Goal: Information Seeking & Learning: Learn about a topic

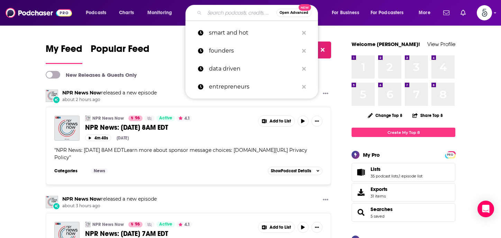
click at [221, 12] on input "Search podcasts, credits, & more..." at bounding box center [241, 12] width 72 height 11
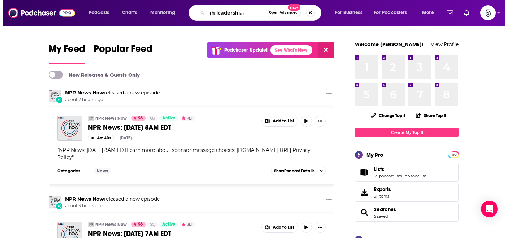
scroll to position [0, 19]
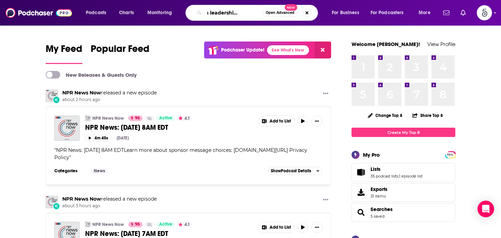
type input "Though leadership leverage"
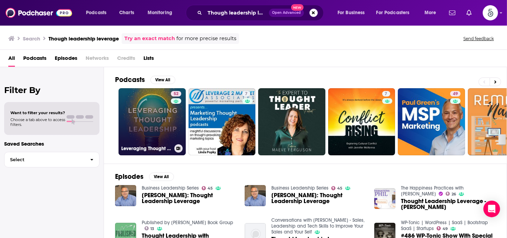
click at [144, 123] on link "52 Leveraging Thought Leadership" at bounding box center [151, 121] width 67 height 67
